Goal: Information Seeking & Learning: Find specific fact

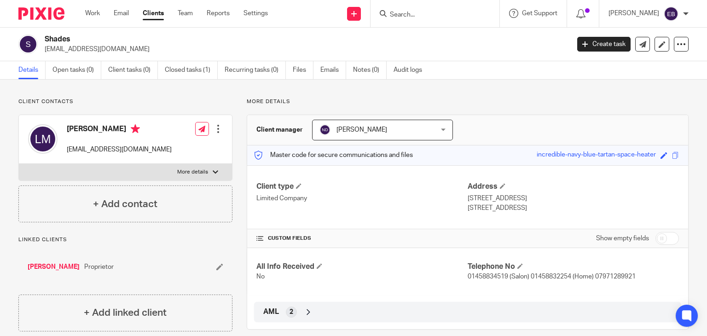
click at [410, 18] on input "Search" at bounding box center [430, 15] width 83 height 8
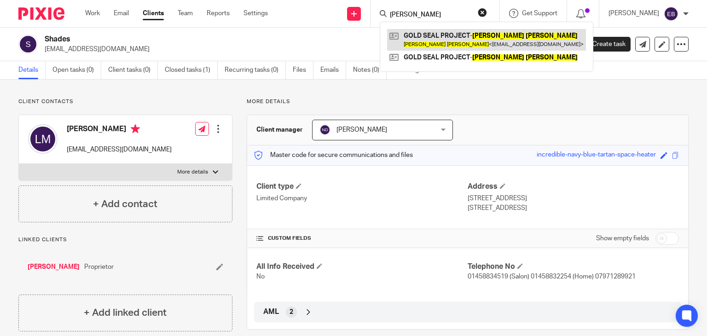
type input "joe ross"
click at [447, 41] on link at bounding box center [486, 39] width 199 height 21
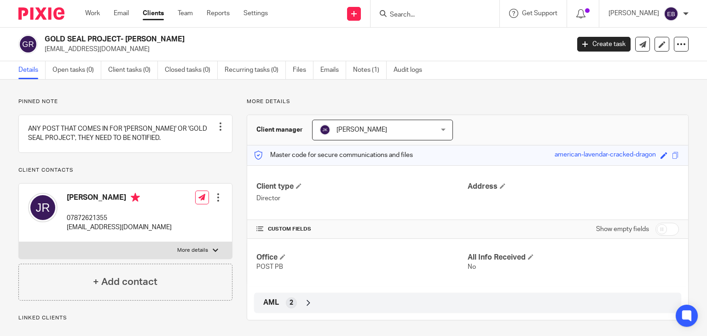
click at [447, 18] on input "Search" at bounding box center [430, 15] width 83 height 8
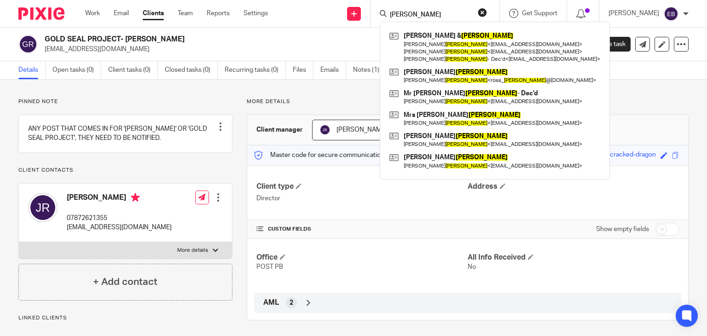
type input "[PERSON_NAME]"
drag, startPoint x: 341, startPoint y: 98, endPoint x: 350, endPoint y: 77, distance: 22.9
click at [339, 99] on p "More details" at bounding box center [468, 101] width 442 height 7
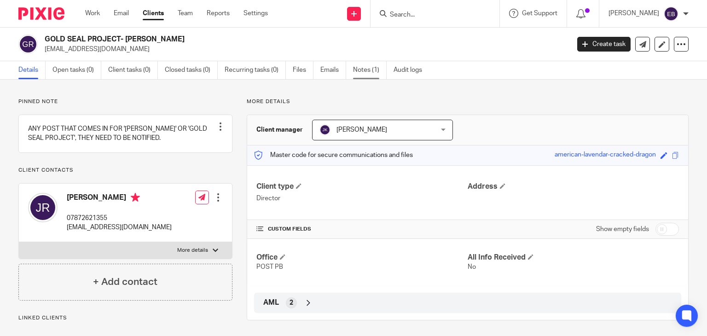
click at [360, 69] on link "Notes (1)" at bounding box center [370, 70] width 34 height 18
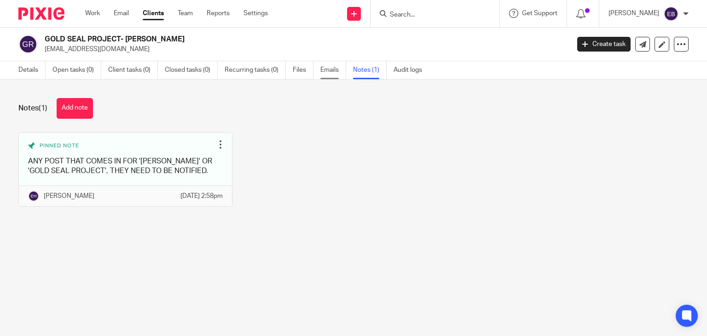
click at [333, 77] on link "Emails" at bounding box center [333, 70] width 26 height 18
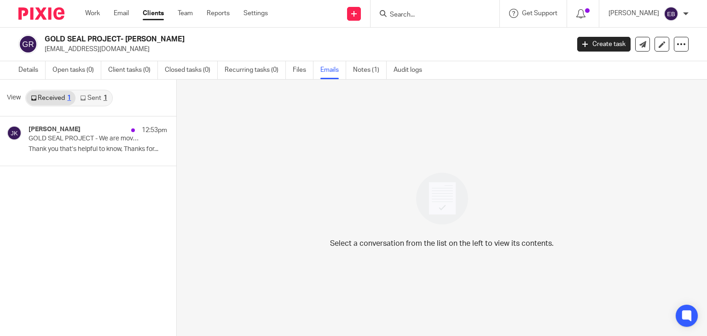
click at [96, 98] on link "Sent 1" at bounding box center [94, 98] width 36 height 15
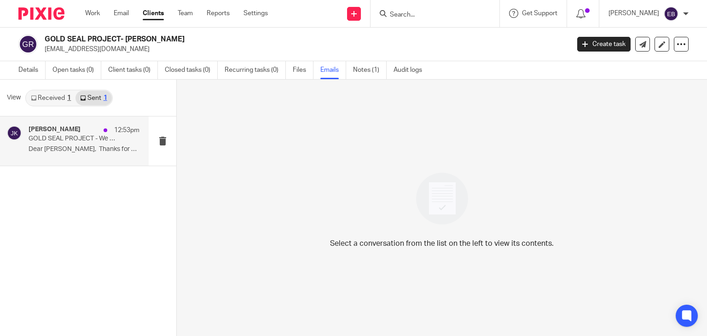
click at [83, 142] on p "GOLD SEAL PROJECT - We are moving ! Change of Registered Office Address" at bounding box center [73, 139] width 89 height 8
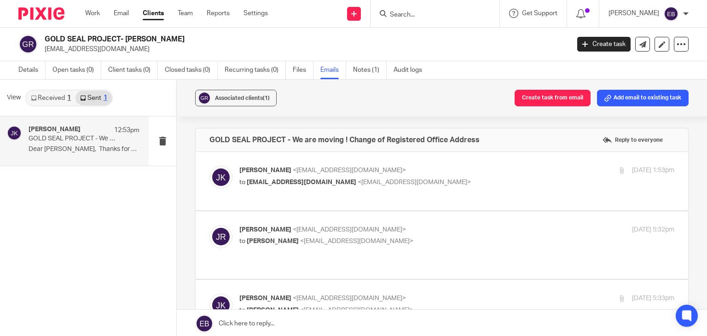
click at [474, 170] on p "[PERSON_NAME] <[EMAIL_ADDRESS][DOMAIN_NAME]>" at bounding box center [384, 171] width 290 height 10
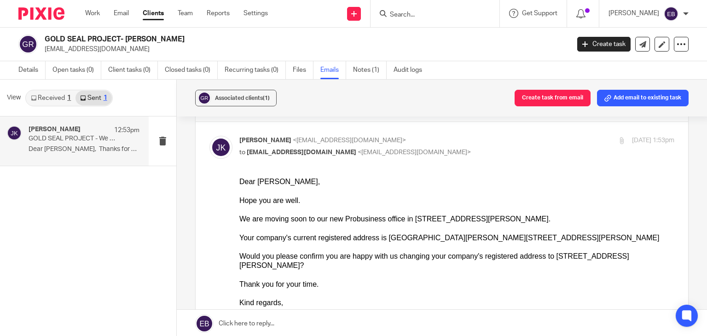
scroll to position [46, 0]
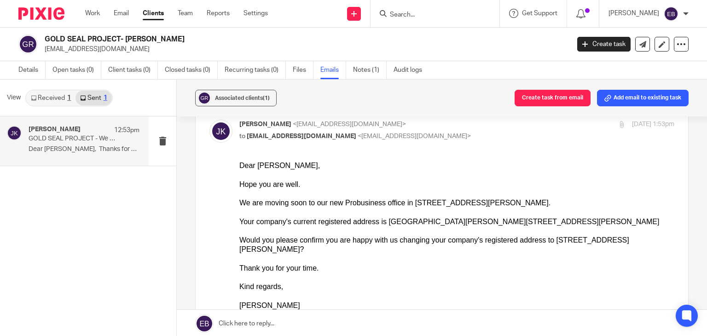
click at [479, 133] on p "to [EMAIL_ADDRESS][DOMAIN_NAME] <[EMAIL_ADDRESS][DOMAIN_NAME]>" at bounding box center [384, 137] width 290 height 10
checkbox input "false"
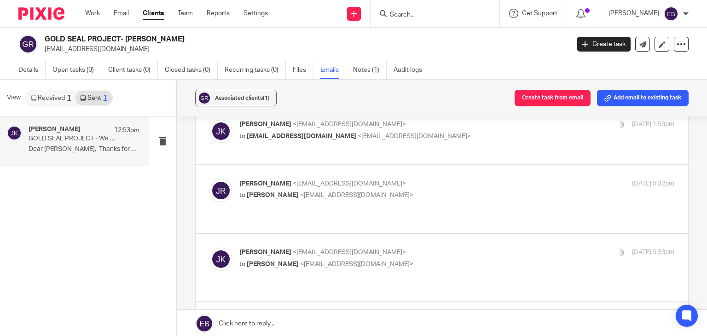
click at [473, 189] on p "[PERSON_NAME] <[EMAIL_ADDRESS][DOMAIN_NAME]>" at bounding box center [384, 184] width 290 height 10
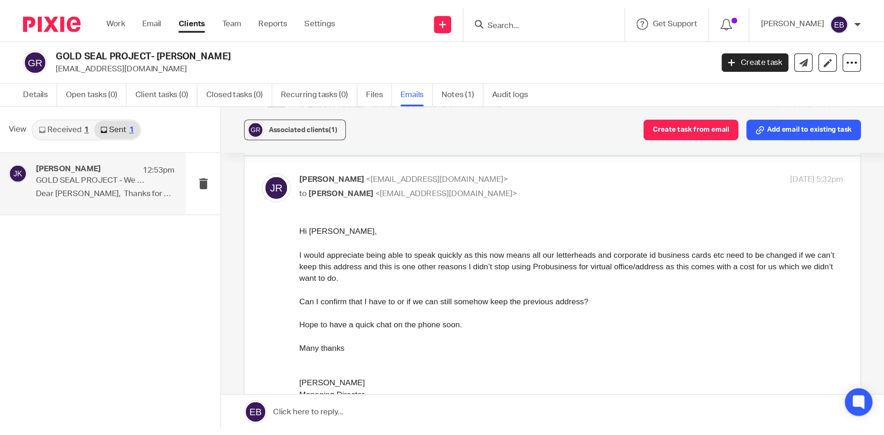
scroll to position [92, 0]
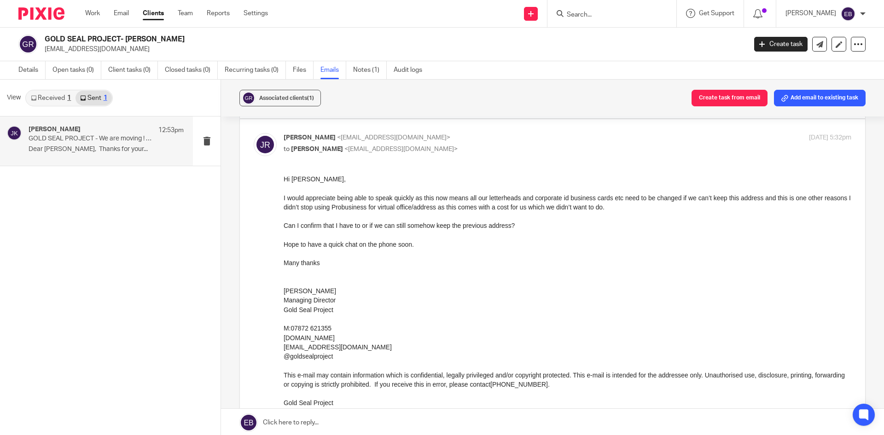
click at [548, 154] on p "to [PERSON_NAME] <[EMAIL_ADDRESS][DOMAIN_NAME]>" at bounding box center [473, 150] width 379 height 10
checkbox input "false"
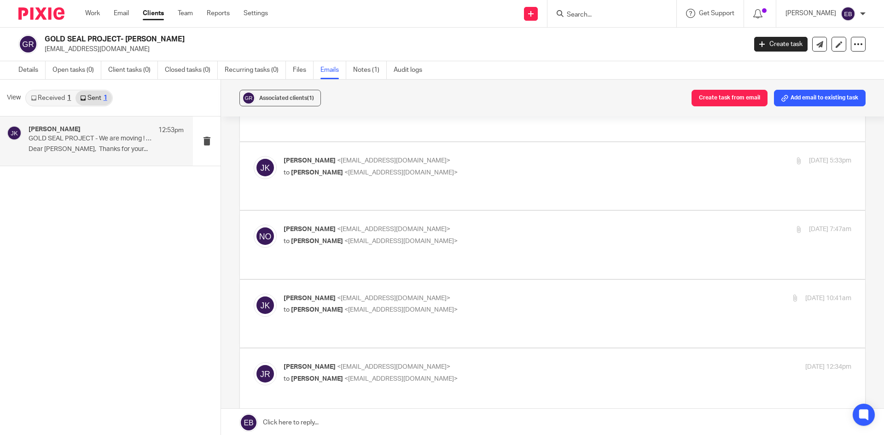
scroll to position [138, 0]
click at [548, 154] on label at bounding box center [552, 176] width 625 height 68
click at [254, 155] on input "checkbox" at bounding box center [253, 155] width 0 height 0
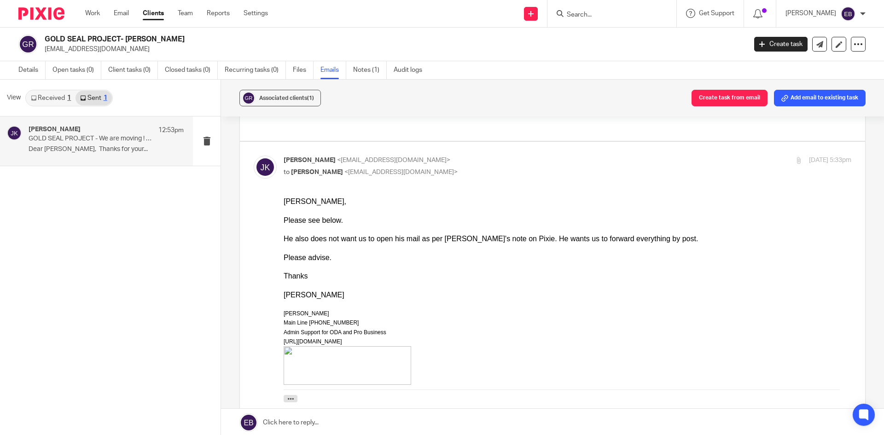
scroll to position [0, 0]
click at [254, 155] on input "checkbox" at bounding box center [253, 155] width 0 height 0
checkbox input "false"
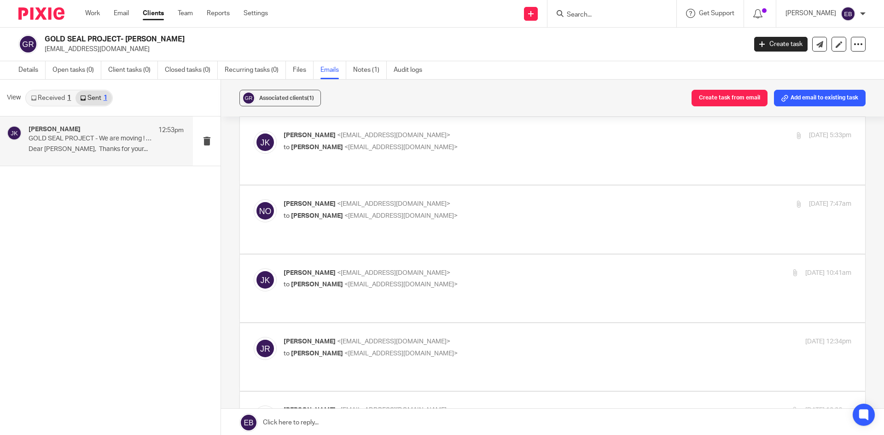
scroll to position [184, 0]
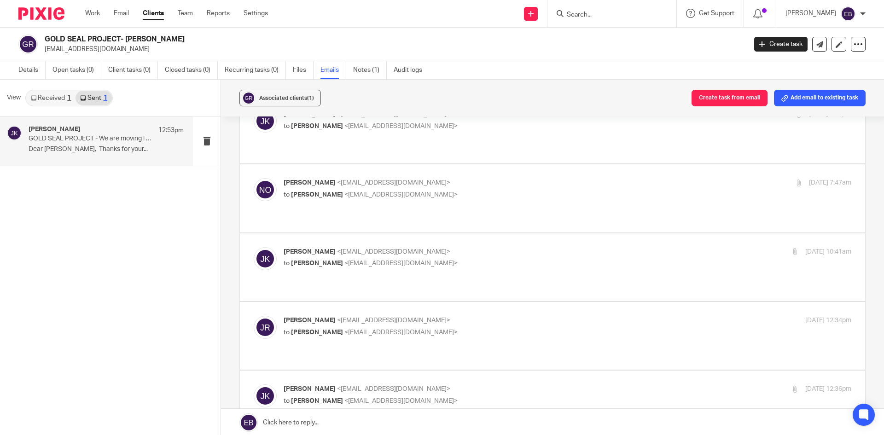
click at [554, 190] on p "to [PERSON_NAME] <[EMAIL_ADDRESS][DOMAIN_NAME]>" at bounding box center [473, 195] width 379 height 10
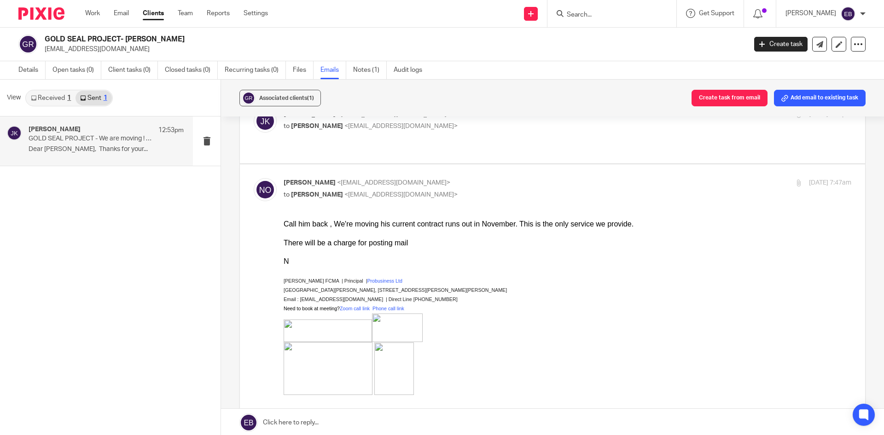
scroll to position [0, 0]
click at [532, 178] on p "[PERSON_NAME] <[EMAIL_ADDRESS][DOMAIN_NAME]>" at bounding box center [473, 183] width 379 height 10
checkbox input "false"
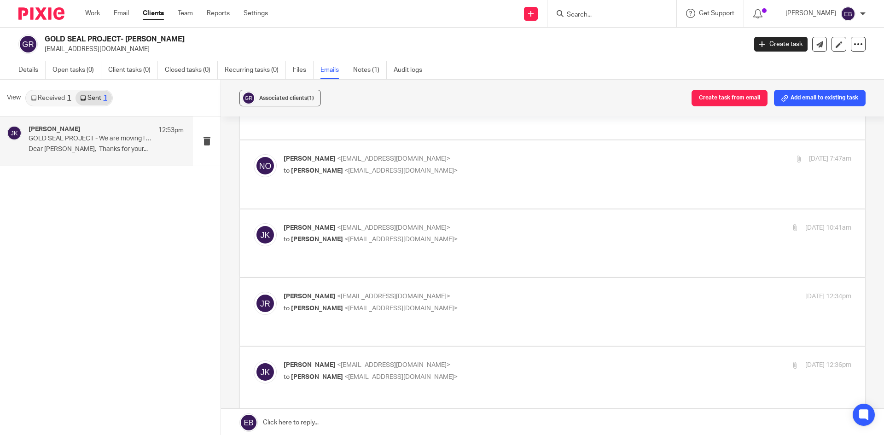
scroll to position [230, 0]
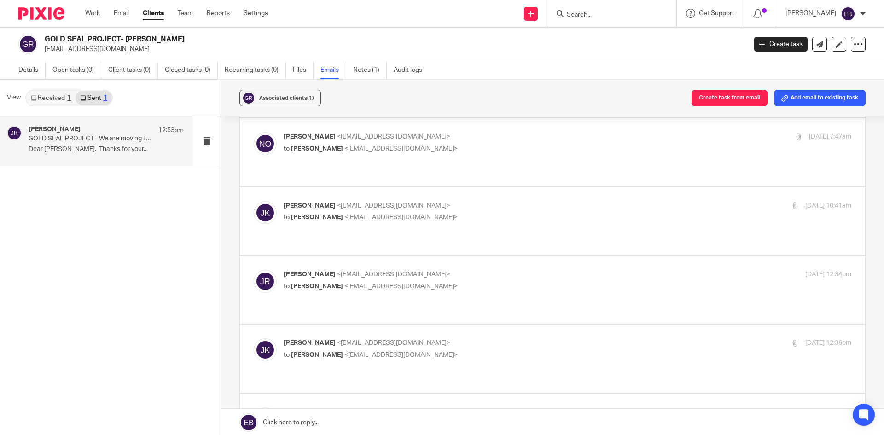
click at [531, 187] on label at bounding box center [552, 221] width 625 height 68
click at [254, 201] on input "checkbox" at bounding box center [253, 201] width 0 height 0
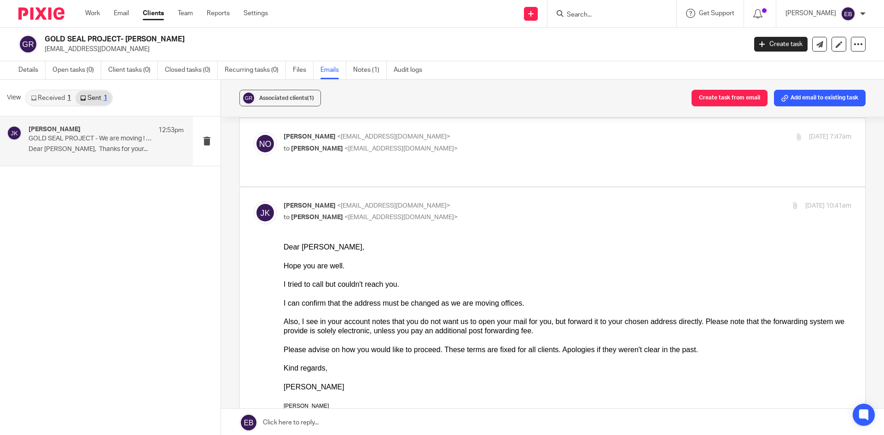
scroll to position [276, 0]
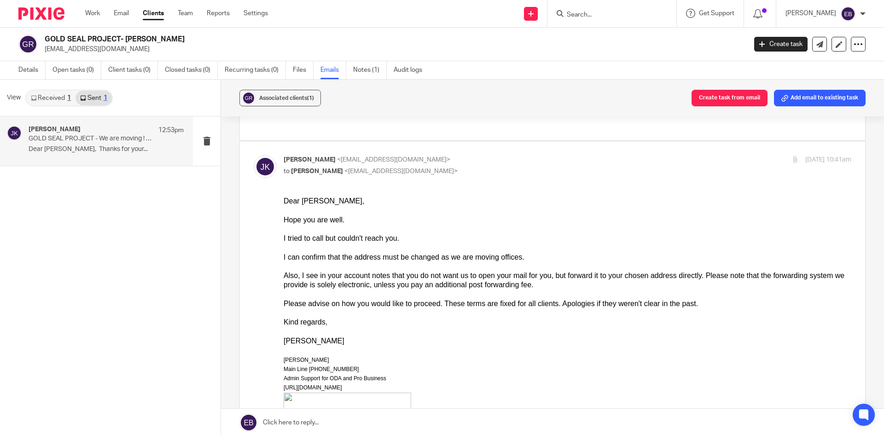
click at [534, 155] on p "[PERSON_NAME] <[EMAIL_ADDRESS][DOMAIN_NAME]>" at bounding box center [473, 160] width 379 height 10
checkbox input "false"
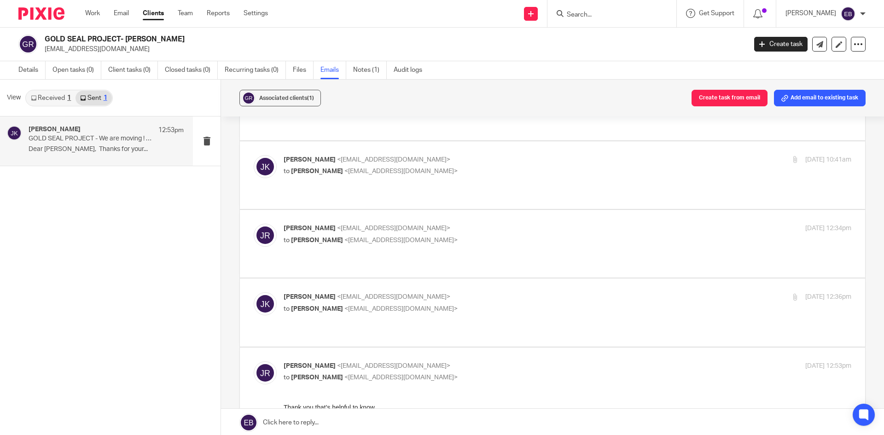
click at [551, 236] on p "to [PERSON_NAME] <[EMAIL_ADDRESS][DOMAIN_NAME]>" at bounding box center [473, 241] width 379 height 10
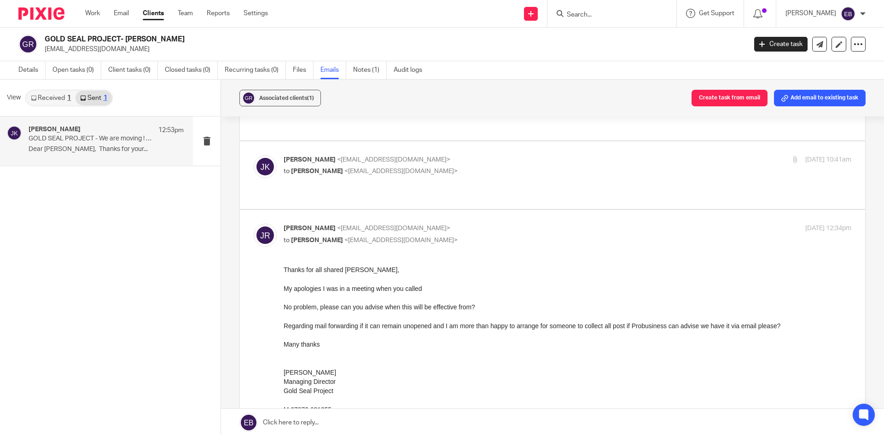
scroll to position [0, 0]
click at [555, 224] on p "[PERSON_NAME] <[EMAIL_ADDRESS][DOMAIN_NAME]>" at bounding box center [473, 229] width 379 height 10
checkbox input "false"
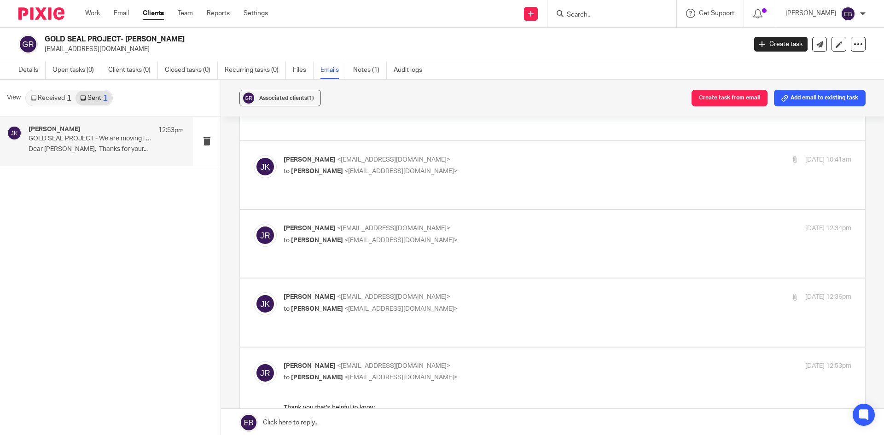
scroll to position [322, 0]
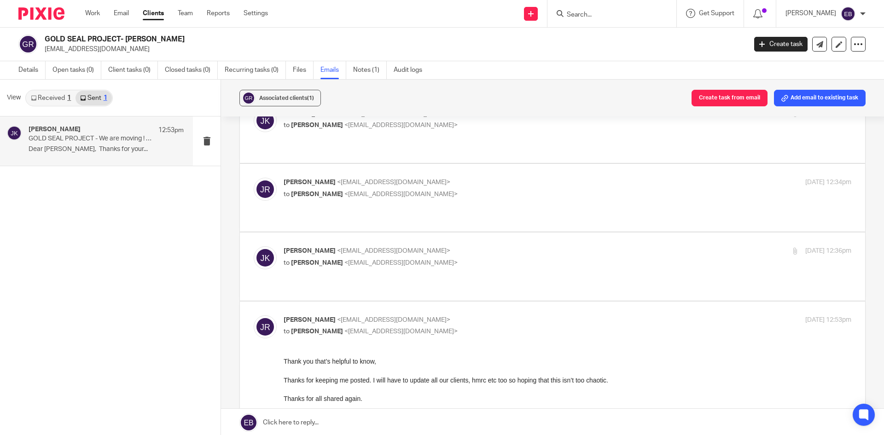
click at [555, 233] on label at bounding box center [552, 267] width 625 height 68
click at [254, 246] on input "checkbox" at bounding box center [253, 246] width 0 height 0
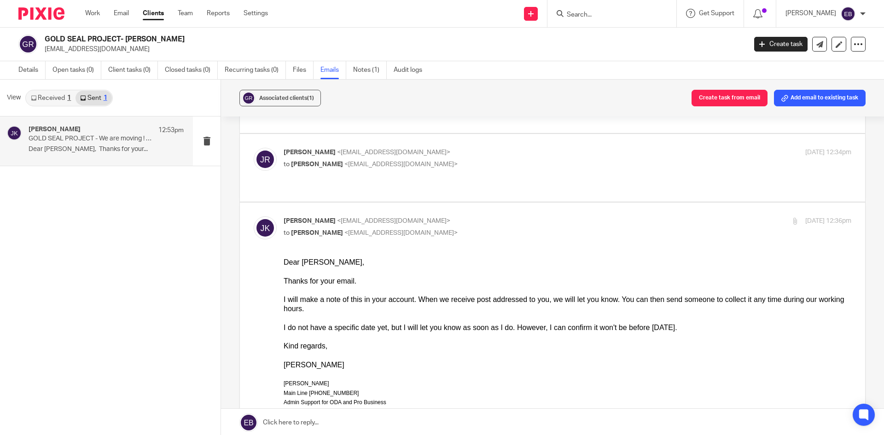
scroll to position [368, 0]
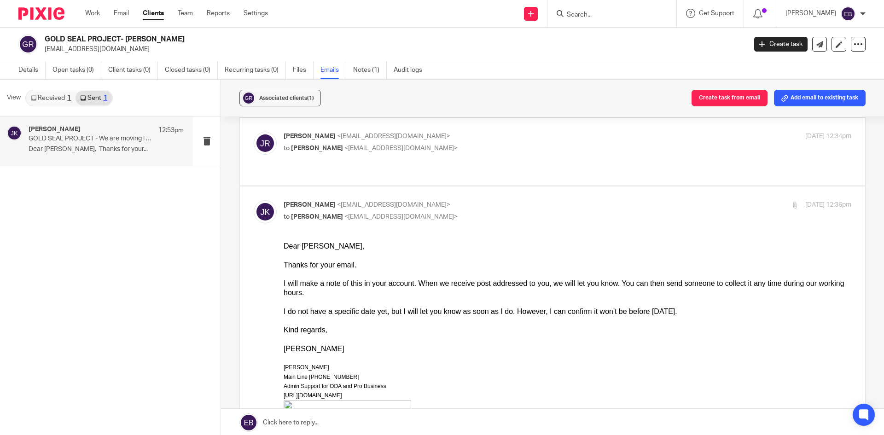
click at [254, 200] on input "checkbox" at bounding box center [253, 200] width 0 height 0
checkbox input "false"
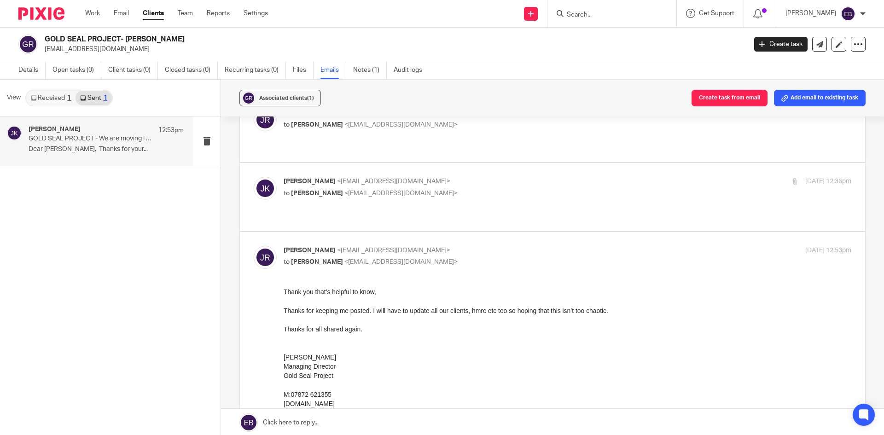
scroll to position [414, 0]
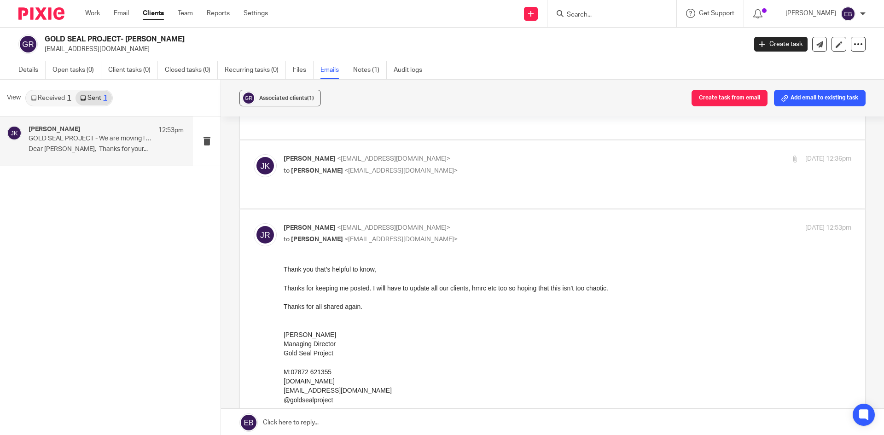
click at [554, 223] on div "[PERSON_NAME] <[EMAIL_ADDRESS][DOMAIN_NAME]> to [PERSON_NAME] <[EMAIL_ADDRESS][…" at bounding box center [473, 233] width 379 height 21
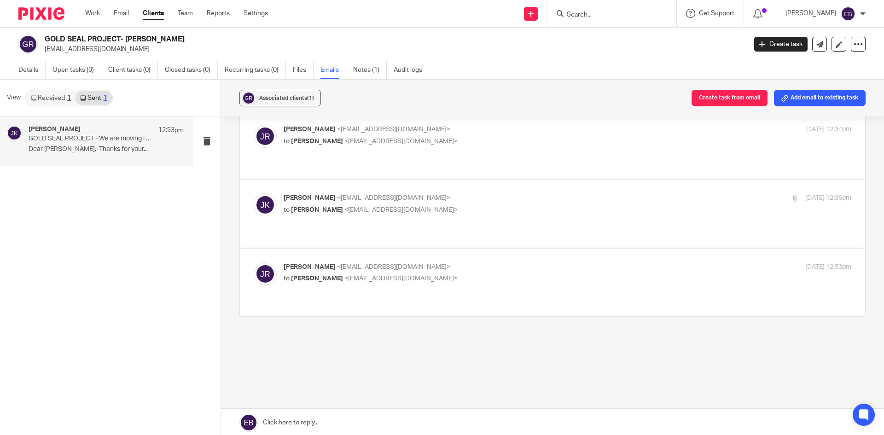
scroll to position [318, 0]
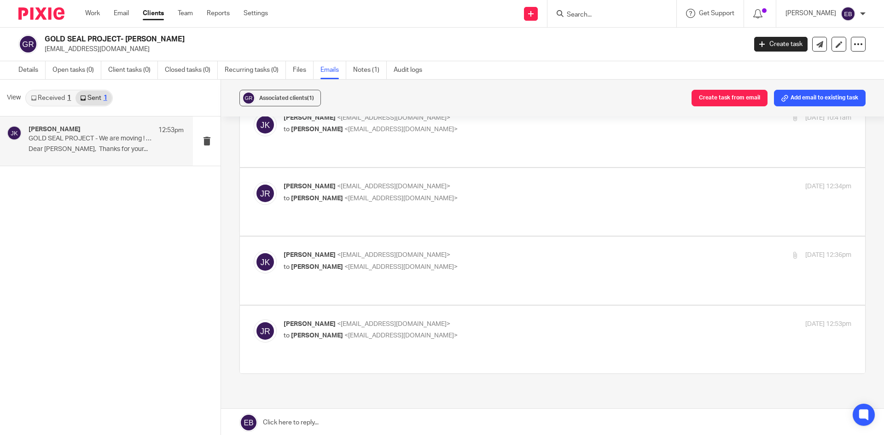
click at [560, 320] on p "[PERSON_NAME] <[EMAIL_ADDRESS][DOMAIN_NAME]>" at bounding box center [473, 325] width 379 height 10
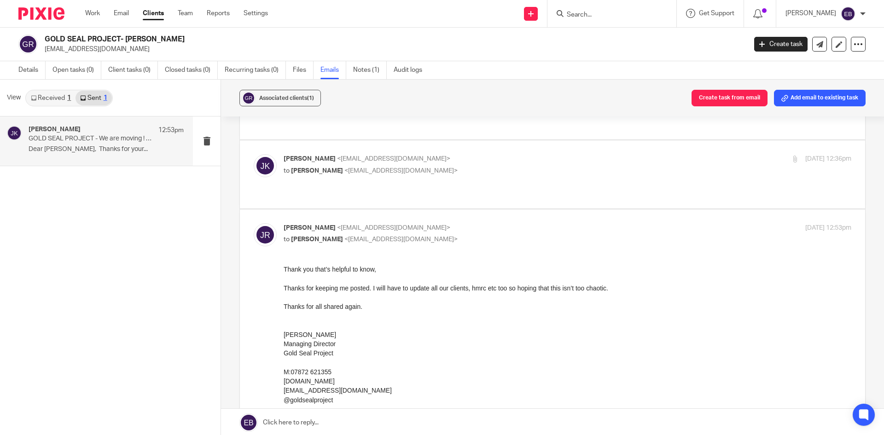
scroll to position [0, 0]
click at [546, 235] on p "to [PERSON_NAME] <[EMAIL_ADDRESS][DOMAIN_NAME]>" at bounding box center [473, 240] width 379 height 10
checkbox input "false"
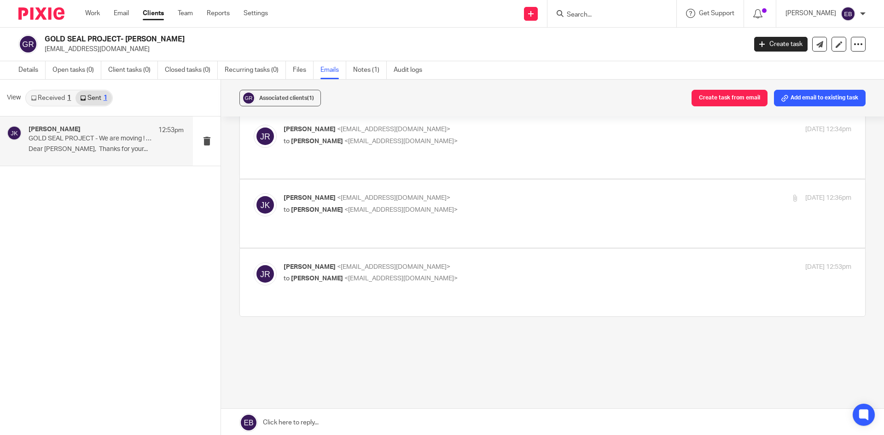
scroll to position [318, 0]
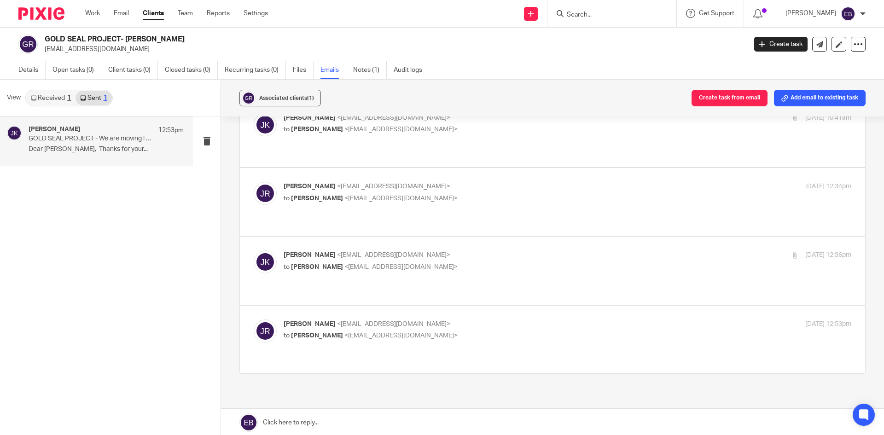
click at [41, 95] on link "Received 1" at bounding box center [50, 98] width 49 height 15
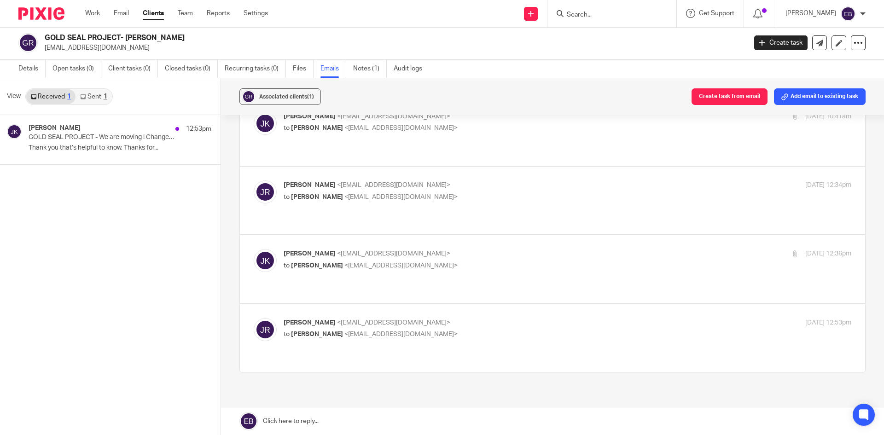
click at [82, 11] on div "Work Email Clients Team Reports Settings Work Email Clients Team Reports Settin…" at bounding box center [179, 13] width 206 height 27
click at [83, 11] on div "Work Email Clients Team Reports Settings Work Email Clients Team Reports Settin…" at bounding box center [179, 13] width 206 height 27
click at [94, 16] on link "Work" at bounding box center [92, 13] width 15 height 9
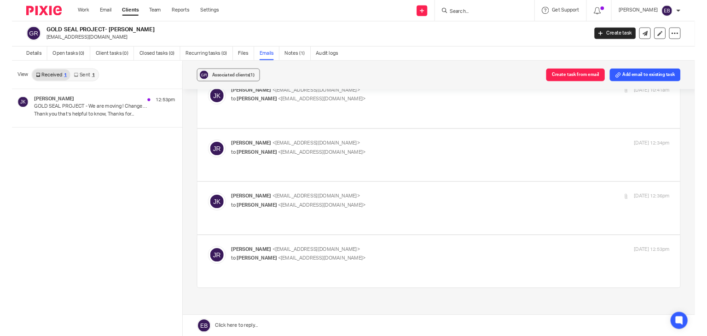
scroll to position [316, 0]
